Goal: Information Seeking & Learning: Learn about a topic

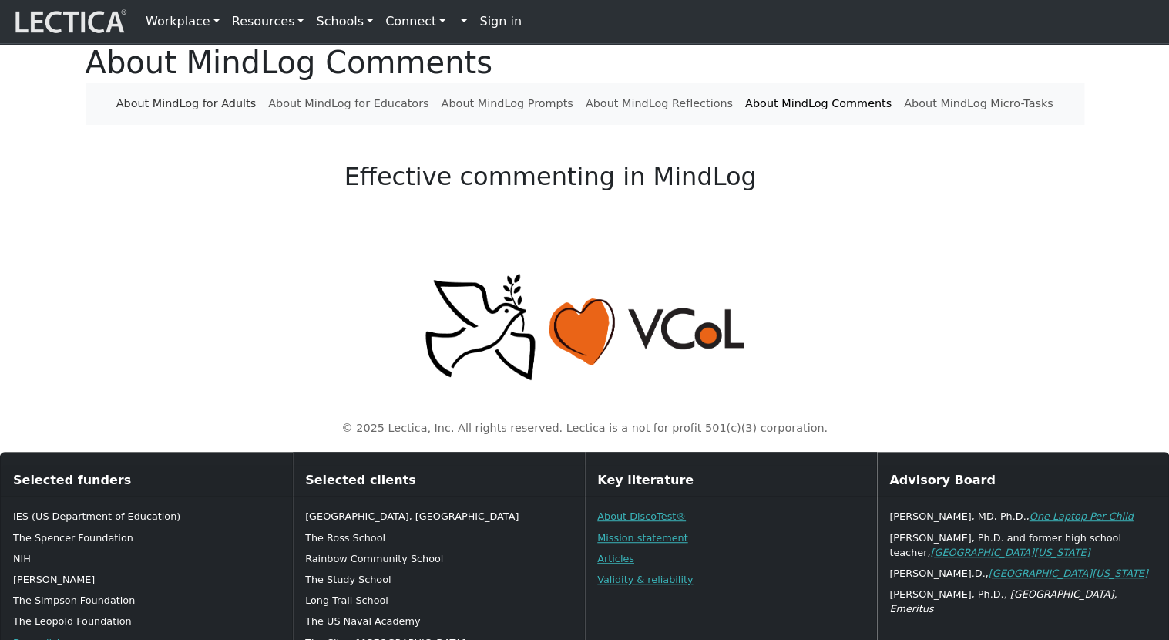
click at [251, 119] on link "About MindLog for Adults" at bounding box center [186, 103] width 152 height 29
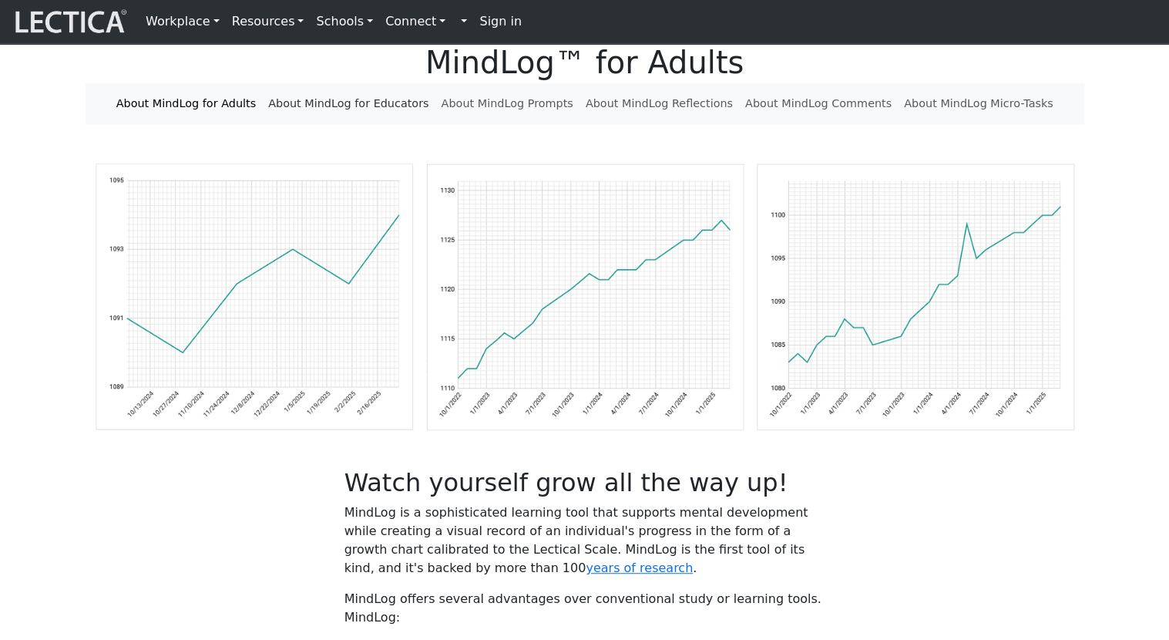
click at [364, 119] on link "About MindLog for Educators" at bounding box center [348, 103] width 173 height 29
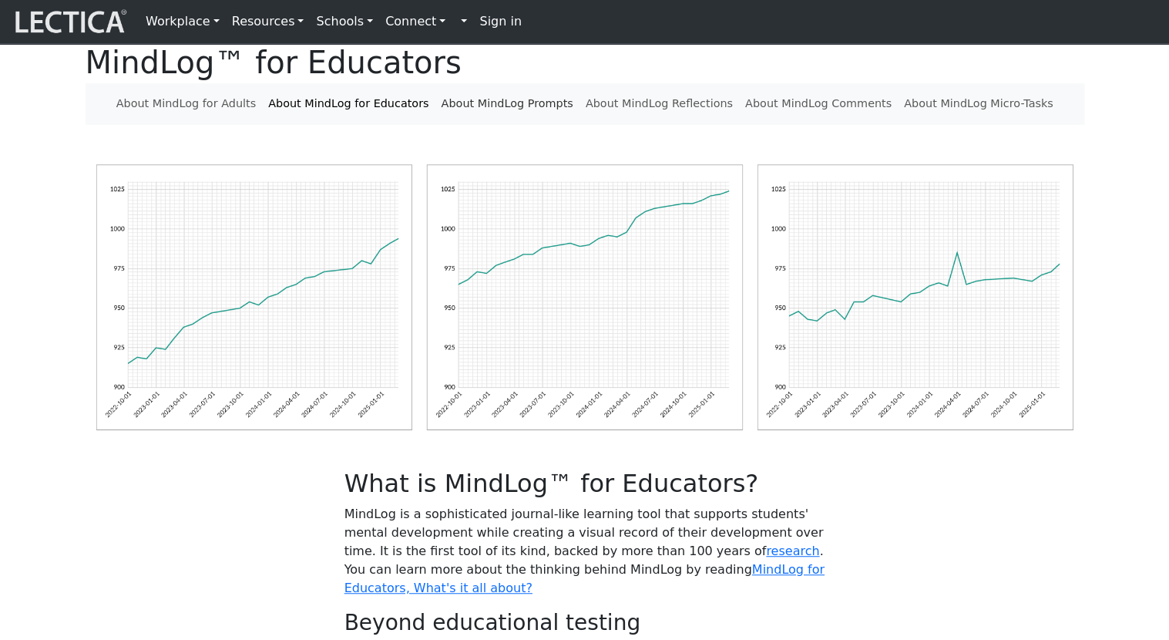
click at [519, 119] on link "About MindLog Prompts" at bounding box center [507, 103] width 144 height 29
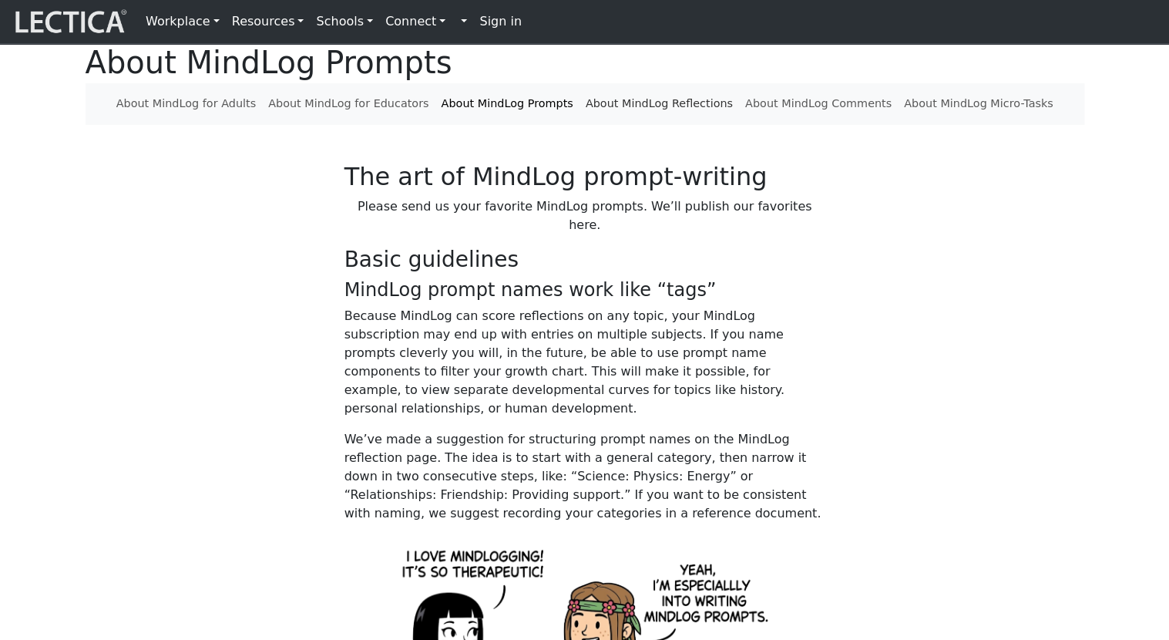
click at [626, 119] on link "About MindLog Reflections" at bounding box center [660, 103] width 160 height 29
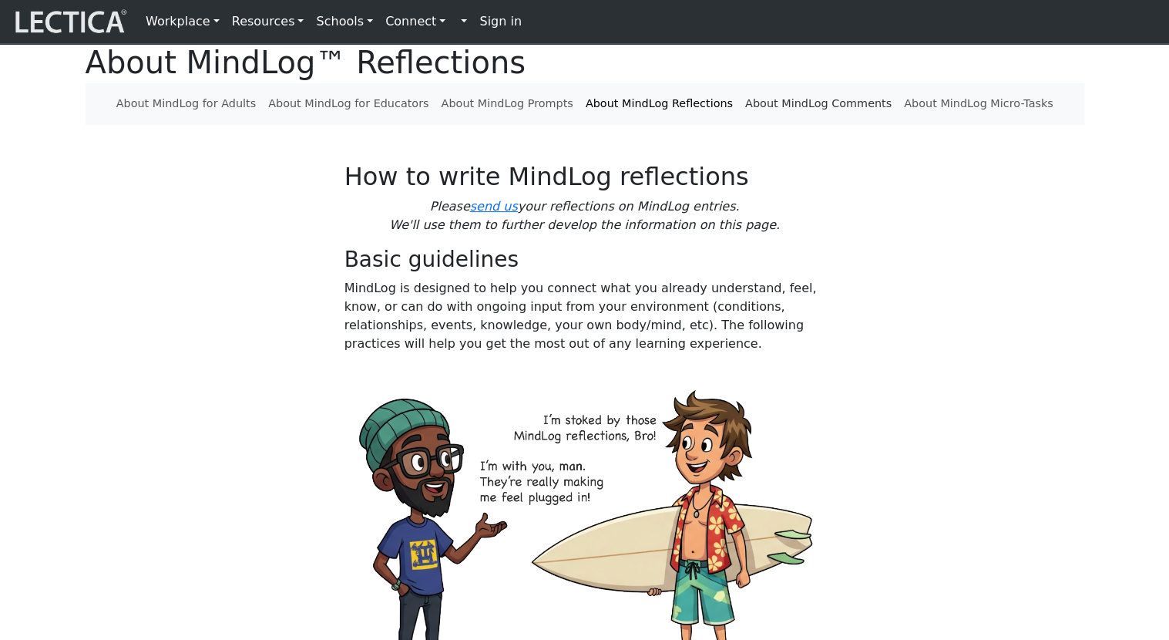
click at [818, 119] on link "About MindLog Comments" at bounding box center [818, 103] width 159 height 29
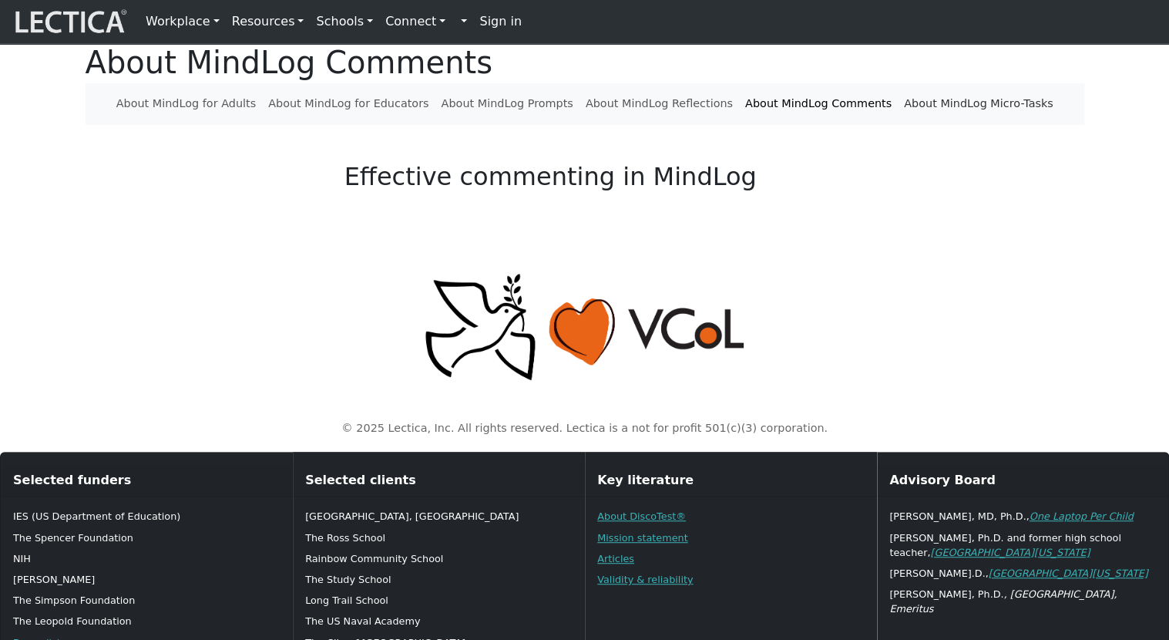
click at [934, 119] on link "About MindLog Micro-Tasks" at bounding box center [979, 103] width 162 height 29
